Goal: Task Accomplishment & Management: Use online tool/utility

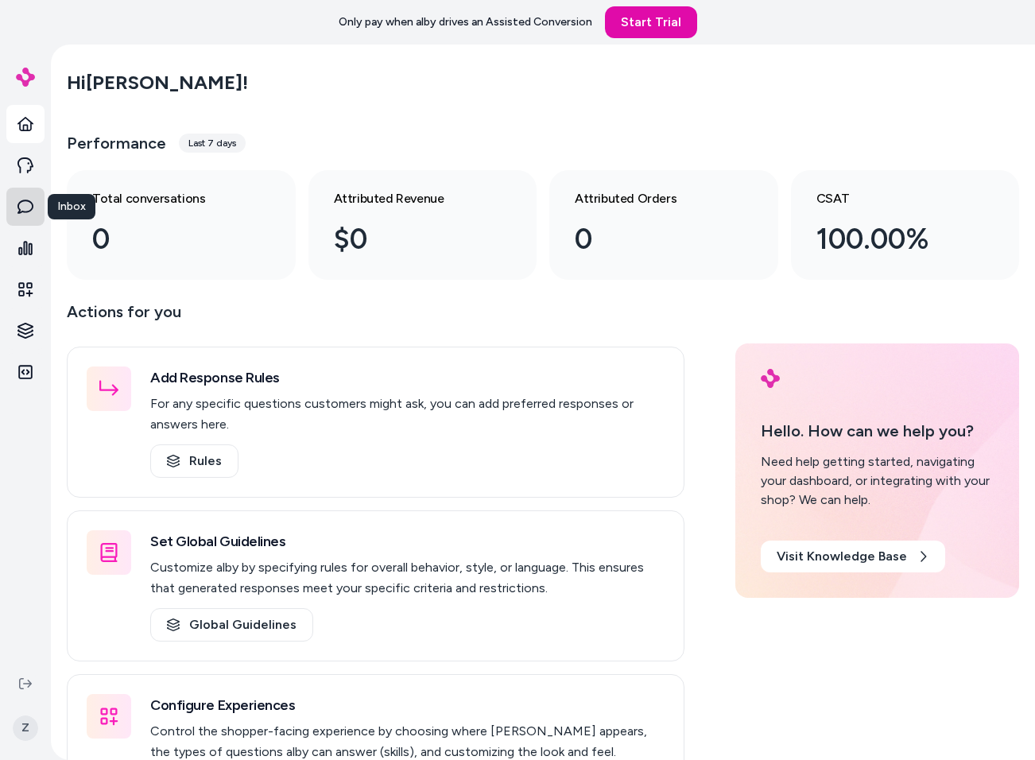
click at [25, 205] on icon at bounding box center [25, 207] width 16 height 16
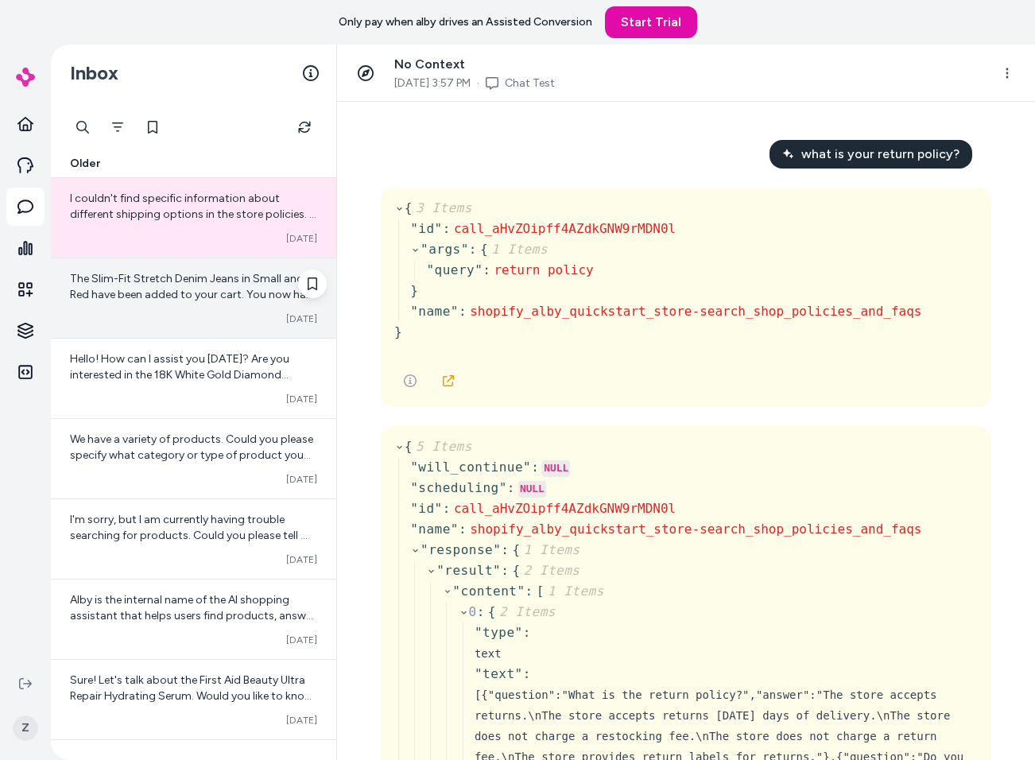
click at [199, 304] on div "The Slim-Fit Stretch Denim Jeans in Small and Red have been added to your cart.…" at bounding box center [193, 297] width 285 height 79
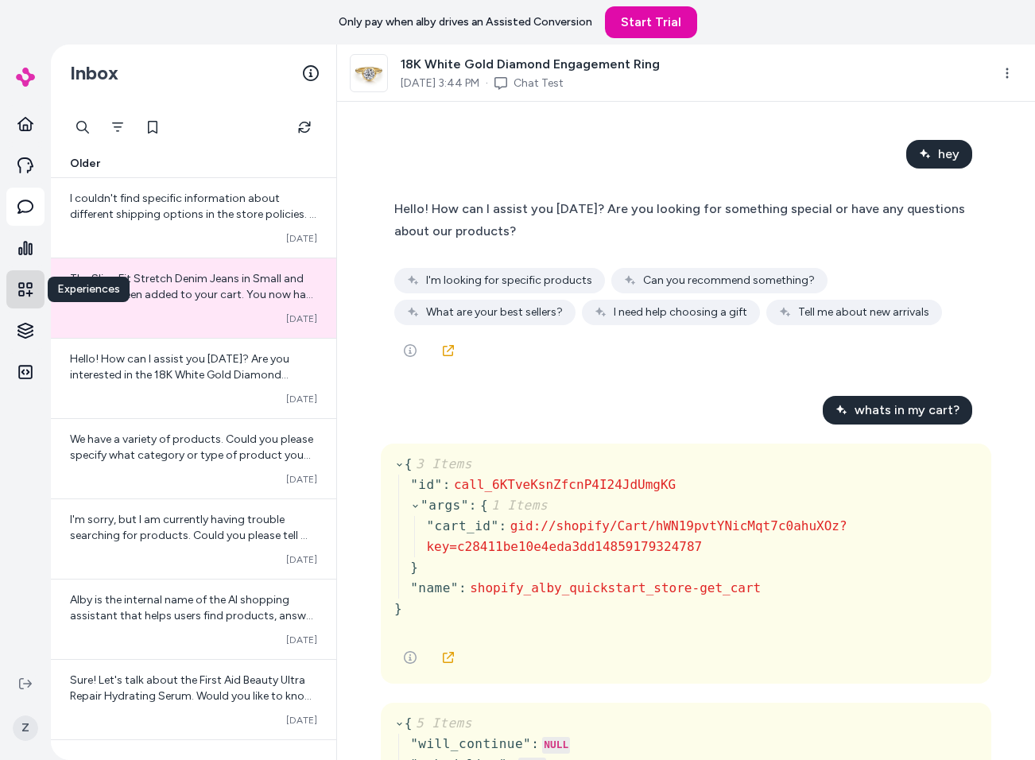
click at [25, 301] on link "Experiences" at bounding box center [25, 289] width 38 height 38
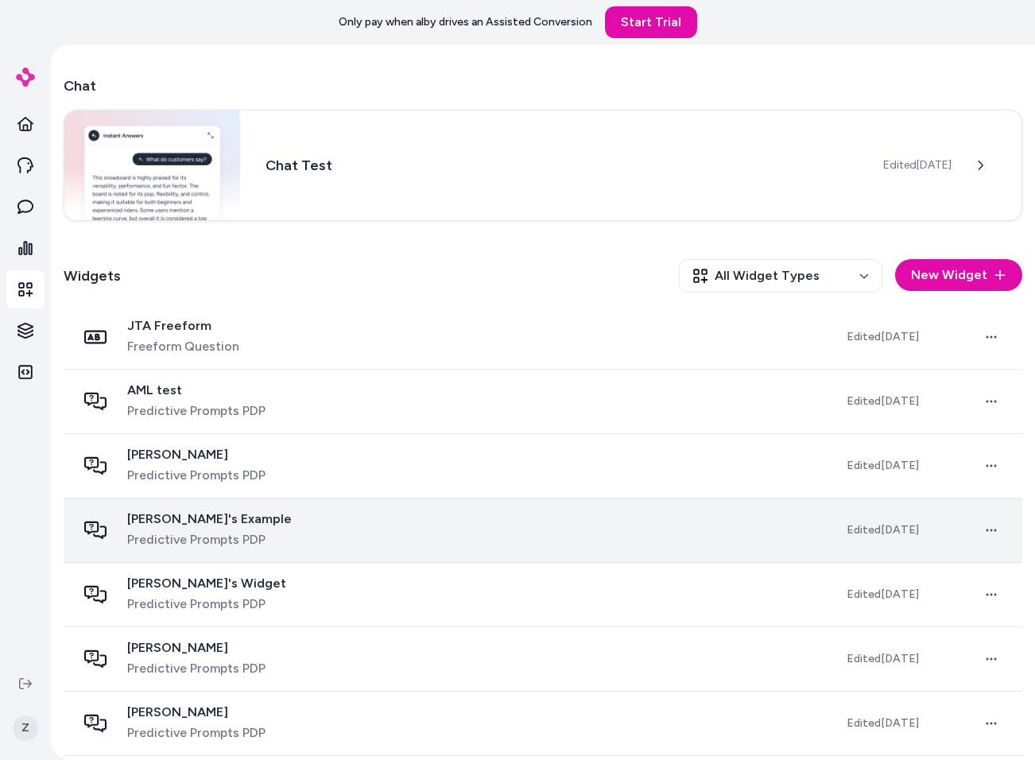
scroll to position [357, 0]
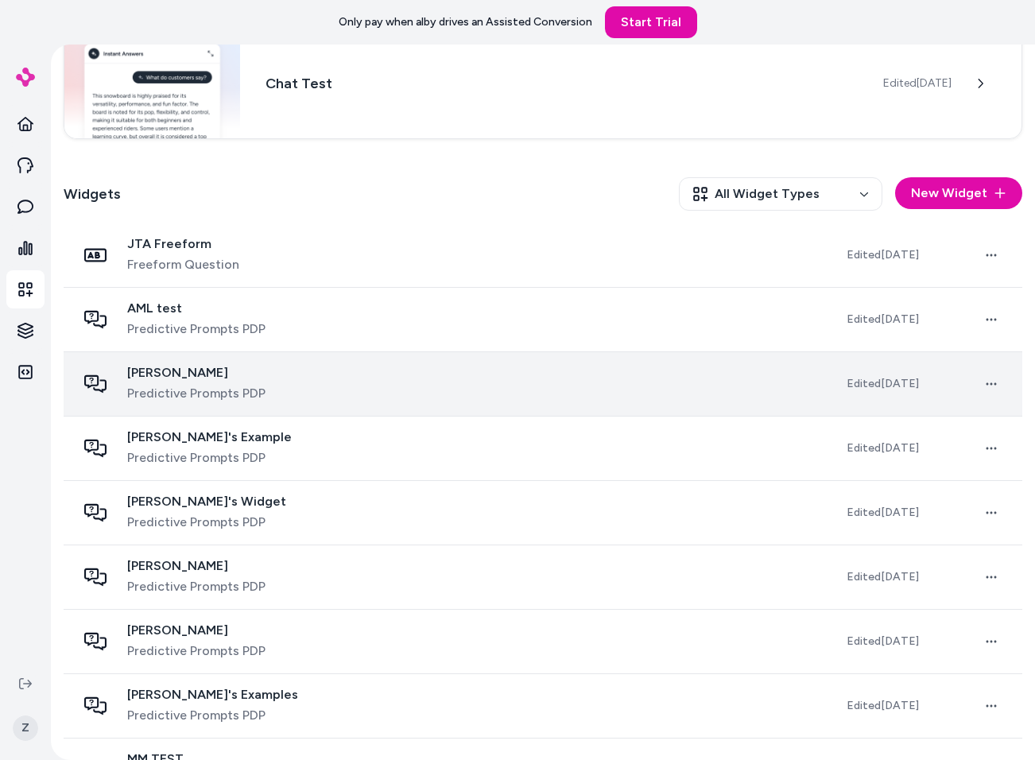
click at [239, 402] on span "Predictive Prompts PDP" at bounding box center [196, 393] width 138 height 19
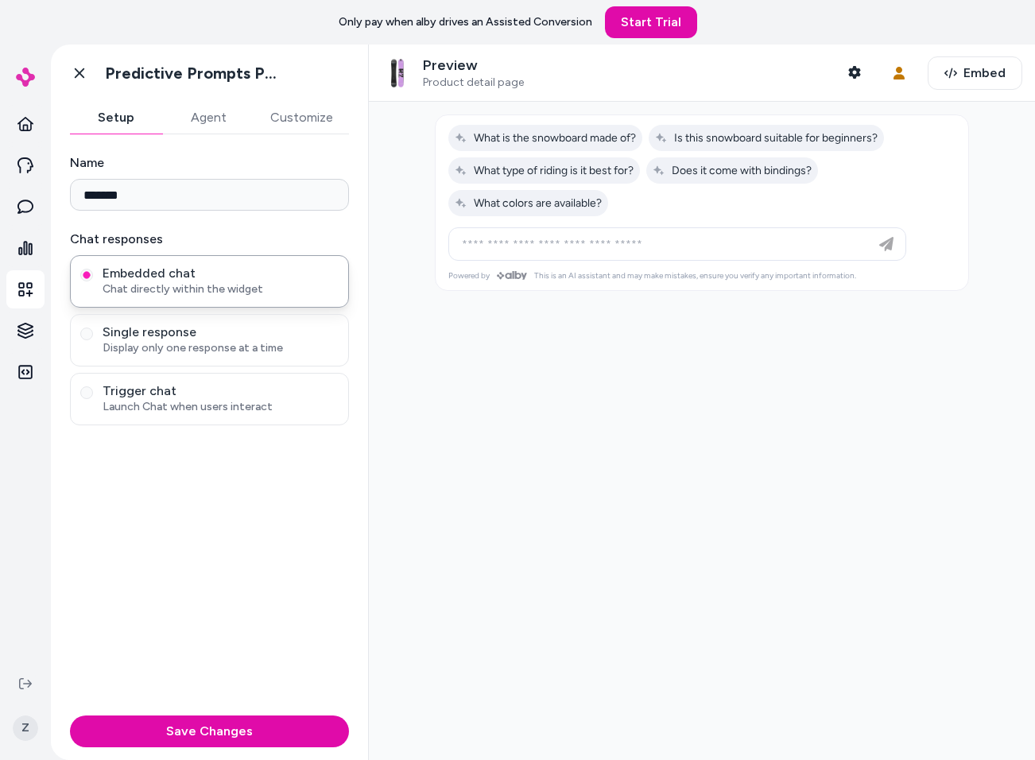
click at [753, 391] on div at bounding box center [702, 431] width 666 height 658
